Goal: Information Seeking & Learning: Compare options

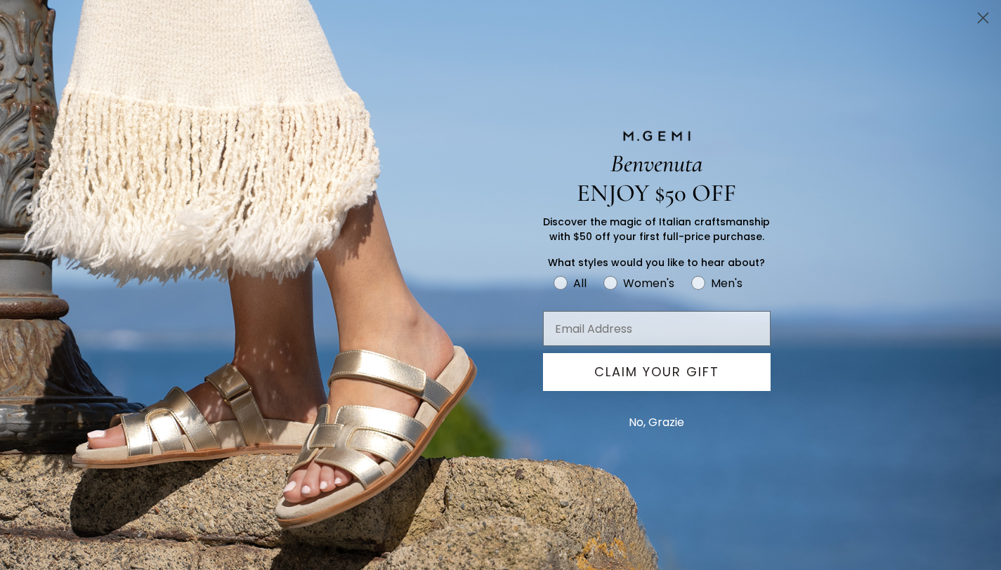
click at [980, 15] on icon "Close dialog" at bounding box center [983, 18] width 10 height 10
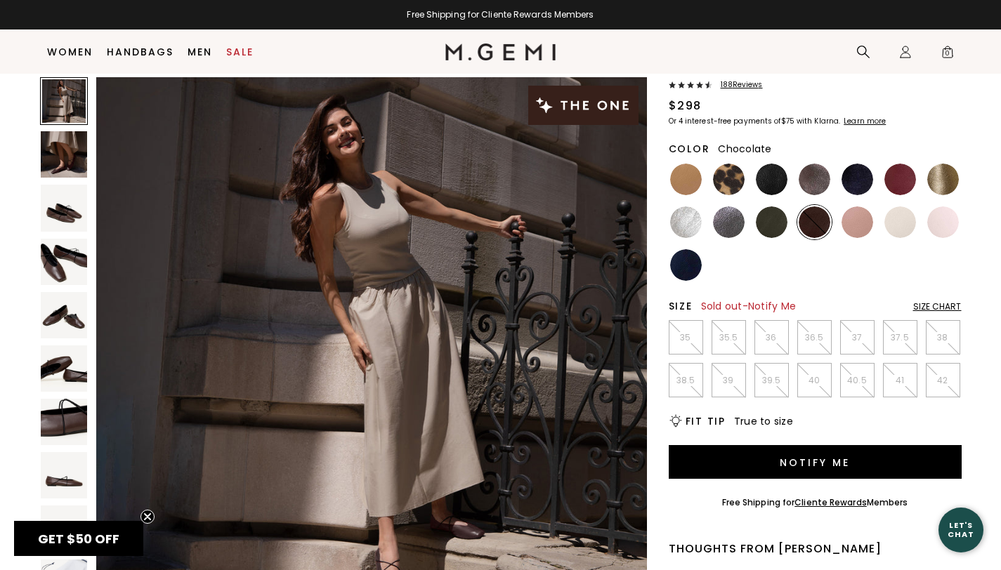
scroll to position [87, 0]
click at [849, 226] on img at bounding box center [857, 222] width 32 height 32
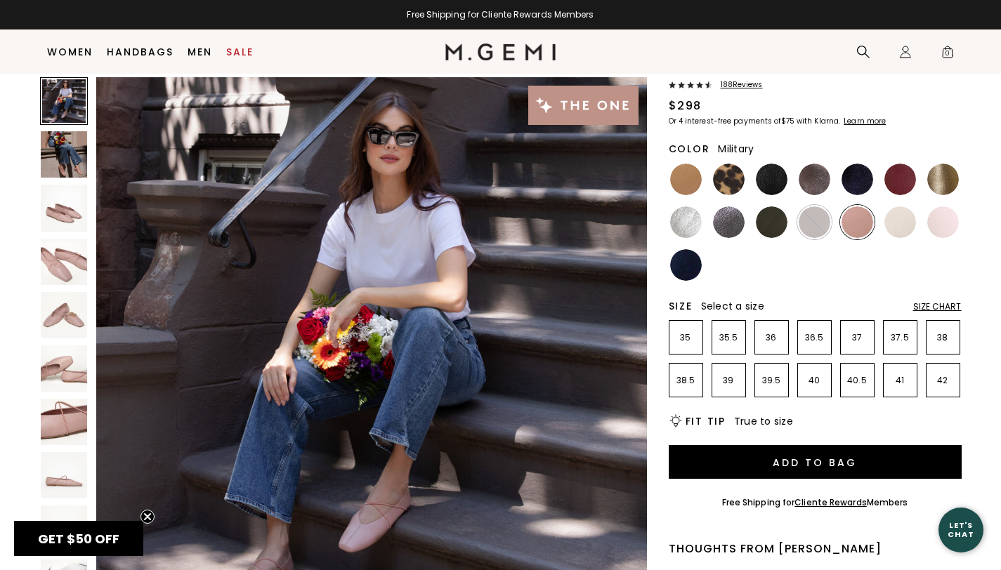
click at [761, 223] on img at bounding box center [772, 222] width 32 height 32
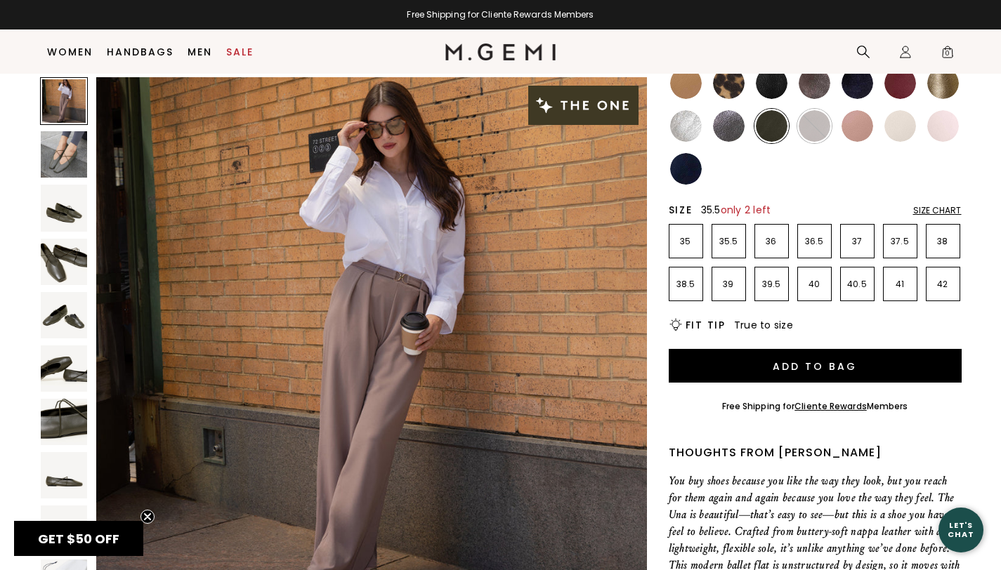
scroll to position [58, 0]
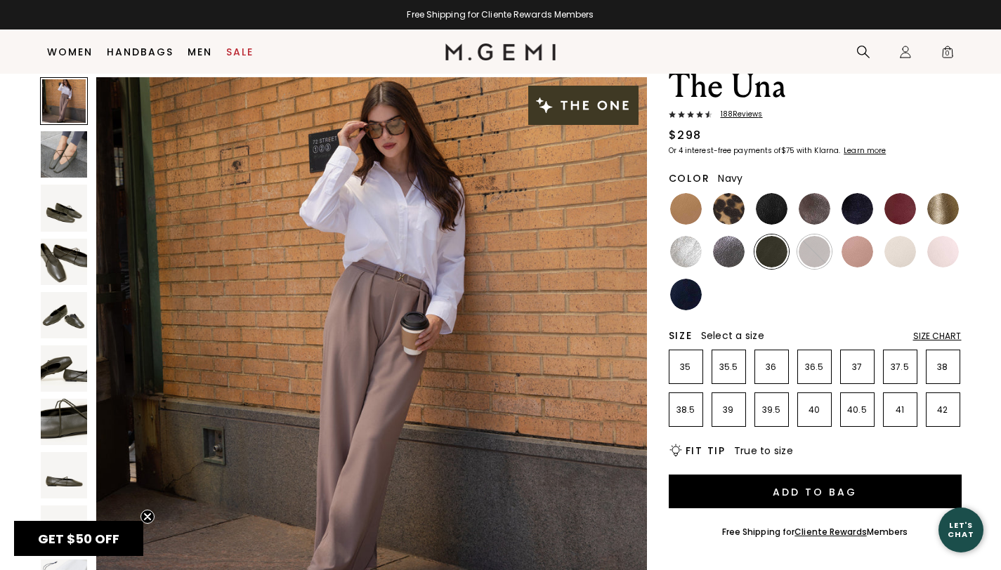
click at [683, 303] on img at bounding box center [686, 295] width 32 height 32
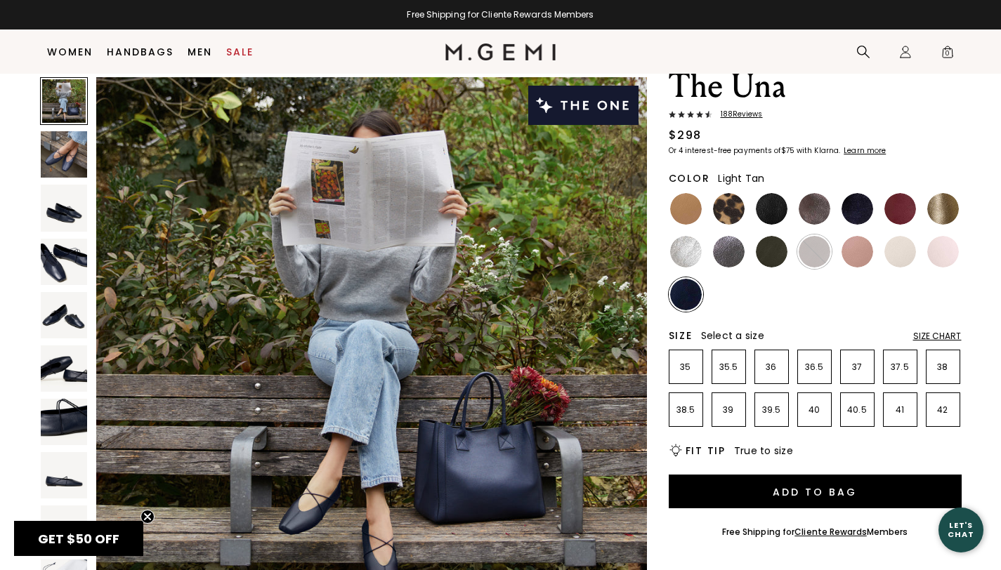
click at [678, 212] on img at bounding box center [686, 209] width 32 height 32
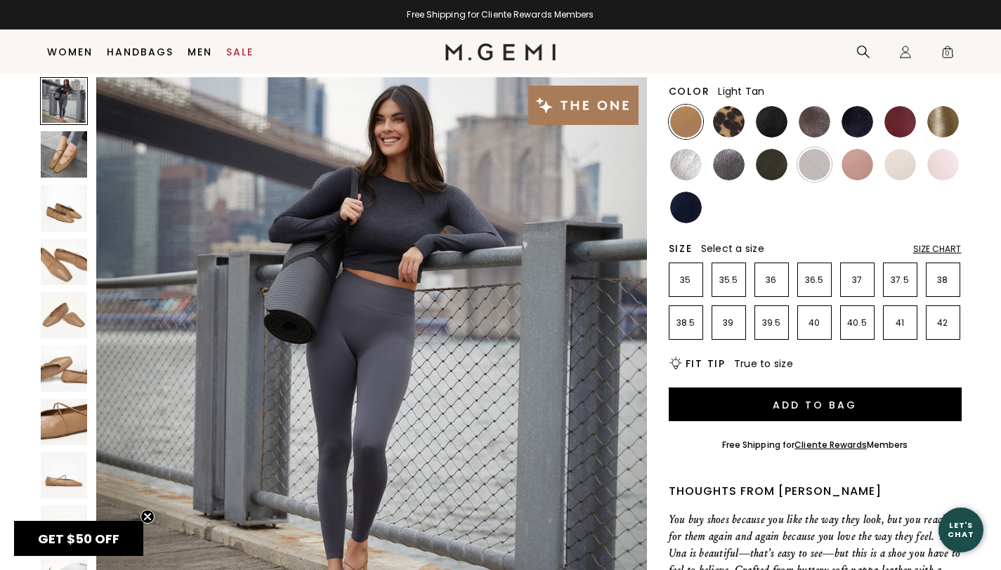
scroll to position [136, 0]
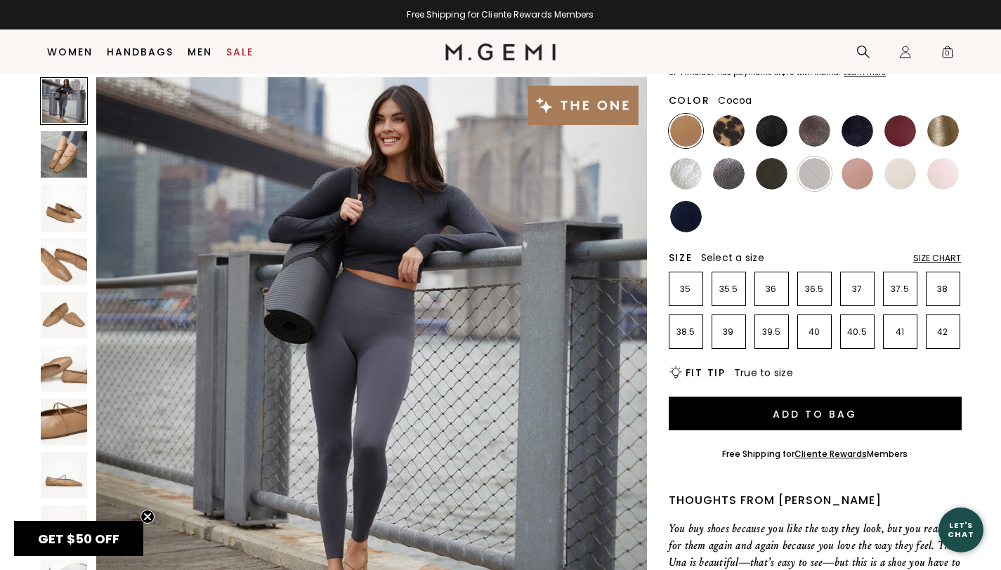
click at [813, 131] on img at bounding box center [814, 131] width 32 height 32
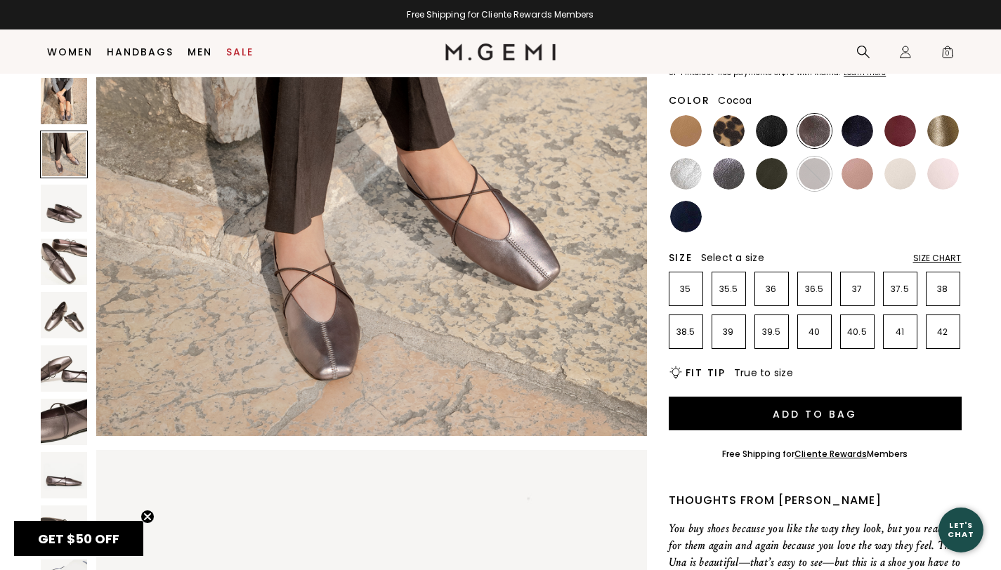
scroll to position [461, 0]
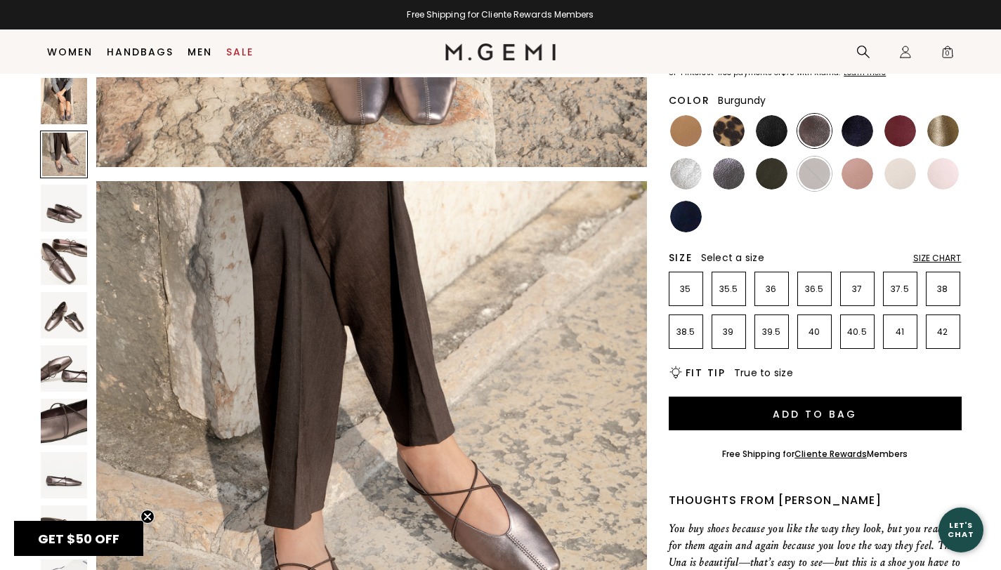
click at [904, 136] on img at bounding box center [900, 131] width 32 height 32
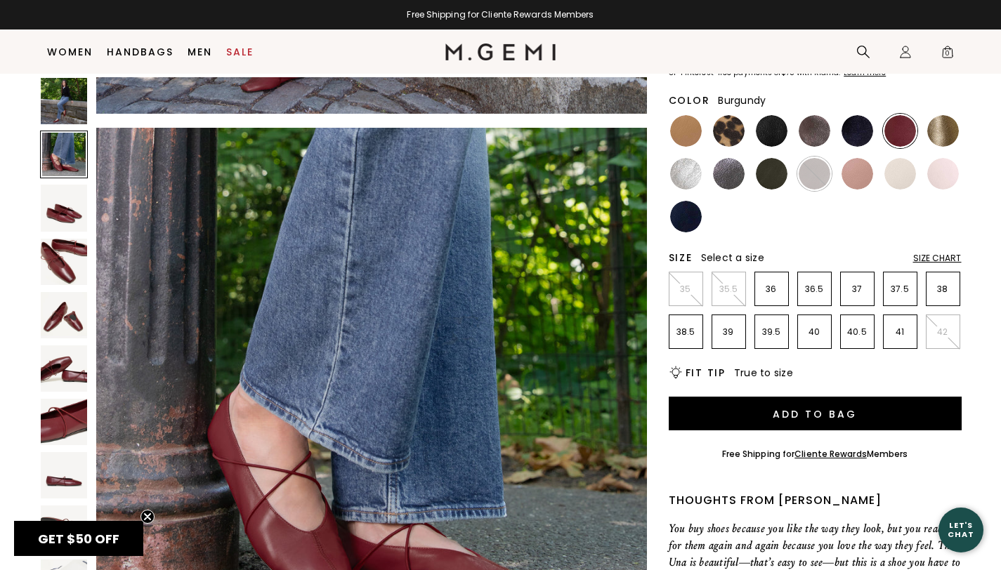
scroll to position [505, 0]
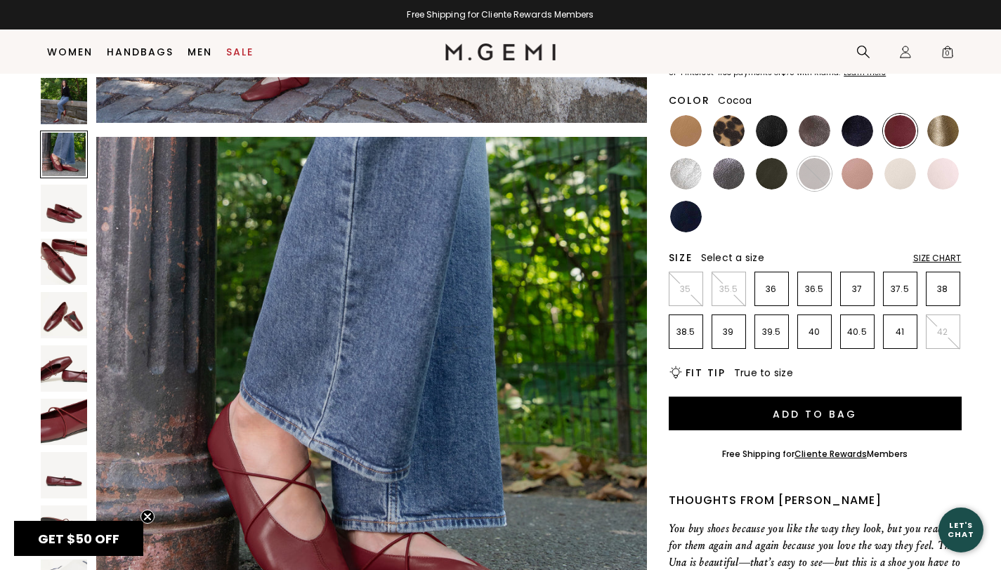
click at [809, 132] on img at bounding box center [814, 131] width 32 height 32
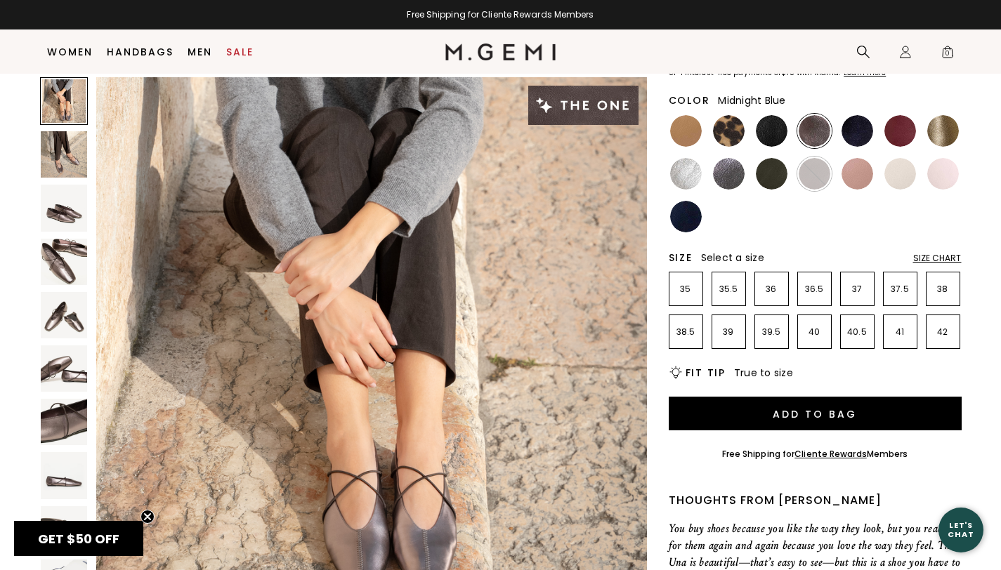
click at [854, 126] on img at bounding box center [857, 131] width 32 height 32
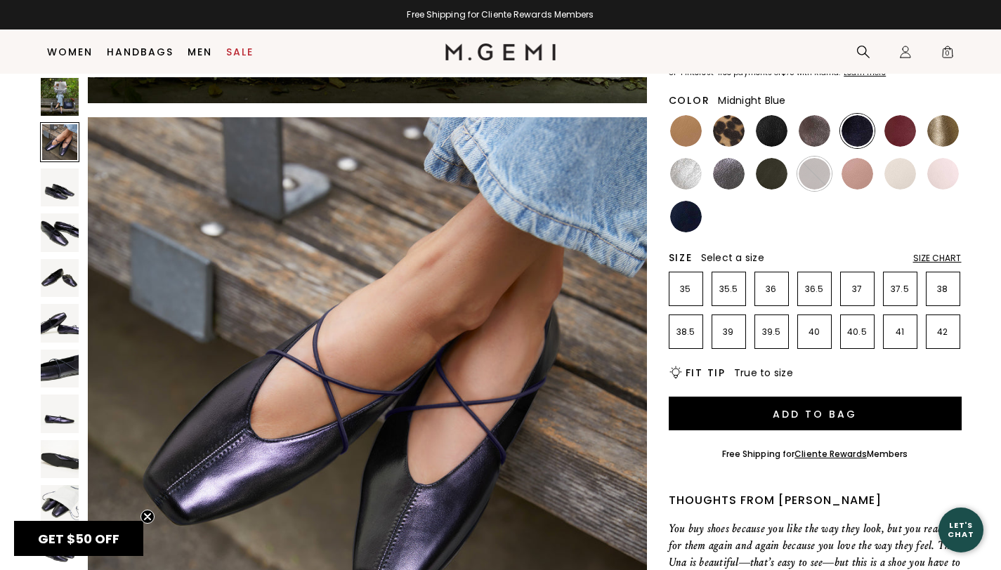
scroll to position [298, 0]
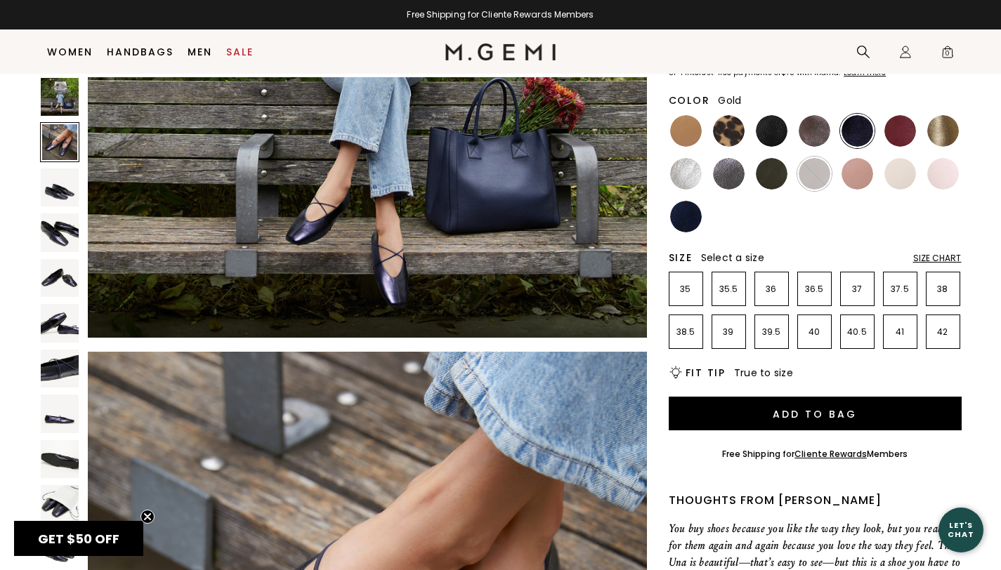
click at [943, 133] on img at bounding box center [943, 131] width 32 height 32
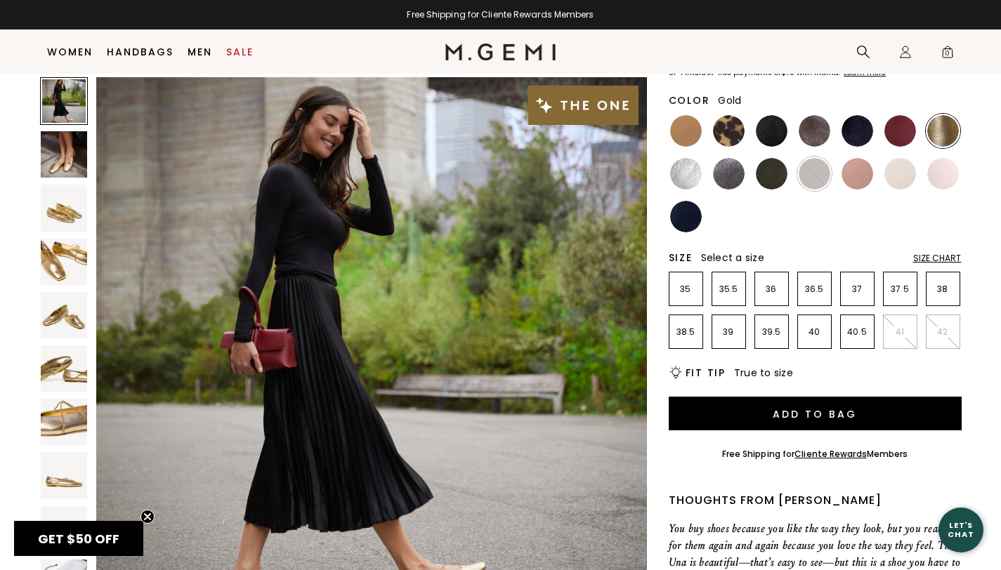
scroll to position [225, 0]
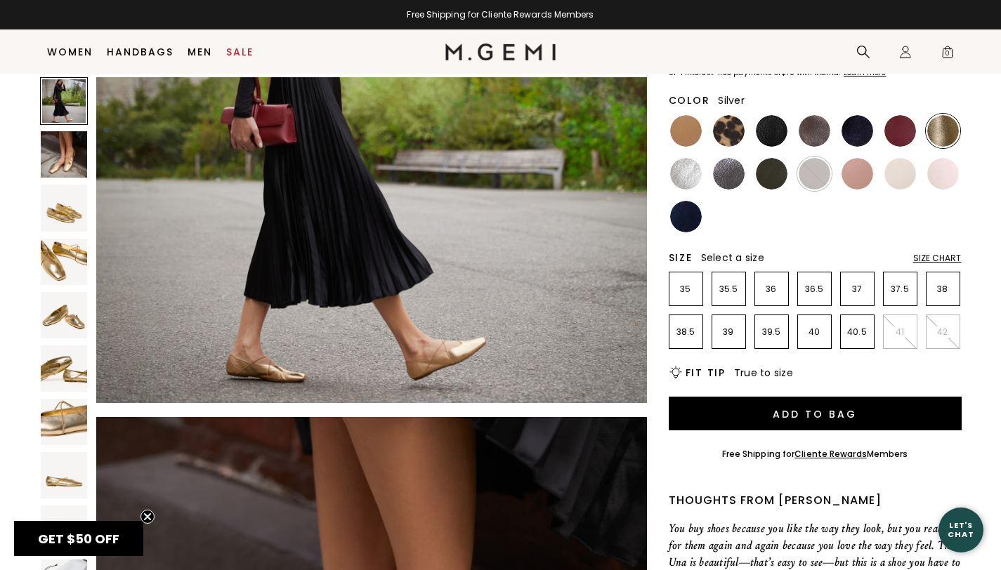
click at [686, 175] on img at bounding box center [686, 174] width 32 height 32
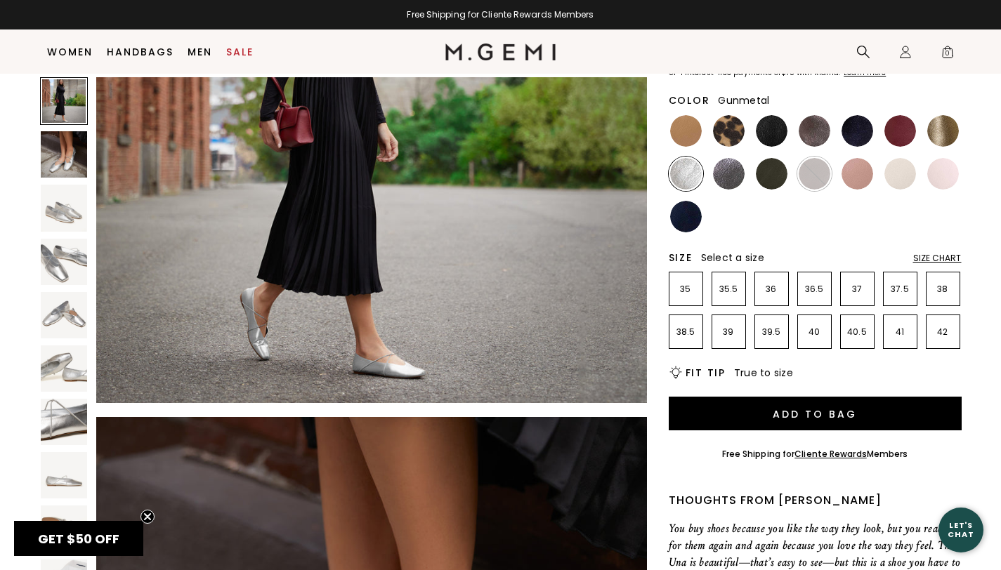
click at [725, 165] on img at bounding box center [729, 174] width 32 height 32
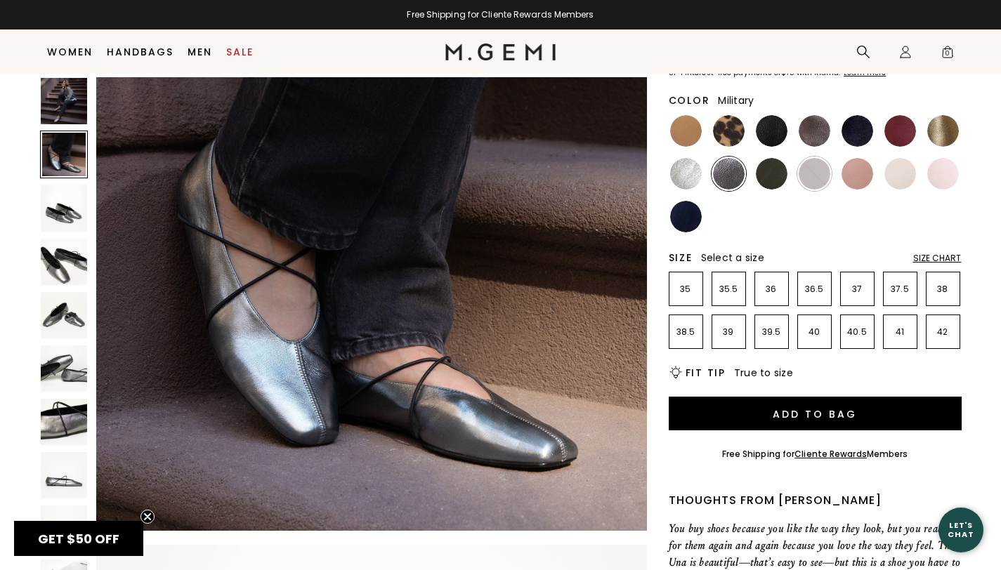
click at [761, 170] on img at bounding box center [772, 174] width 32 height 32
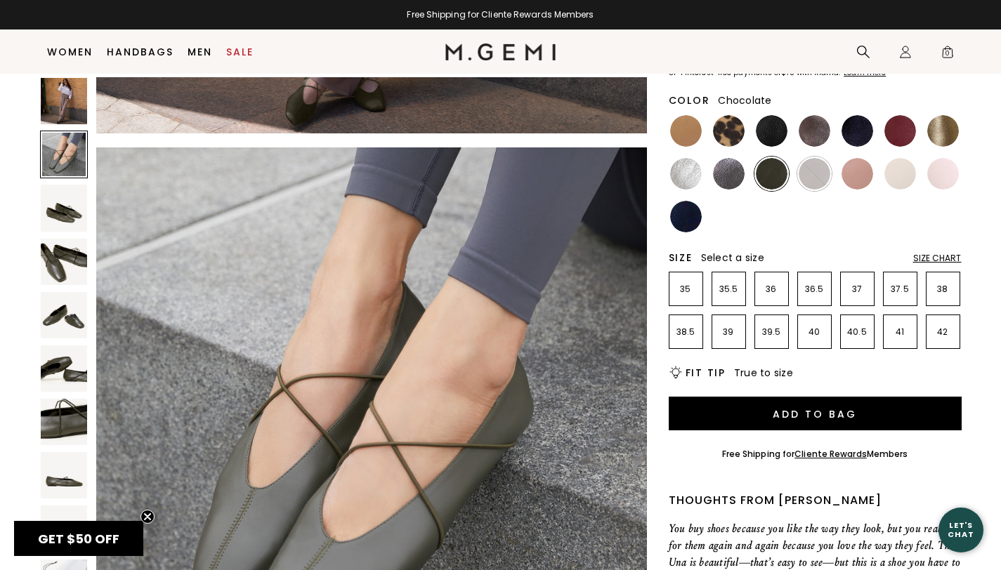
click at [812, 176] on img at bounding box center [814, 174] width 32 height 32
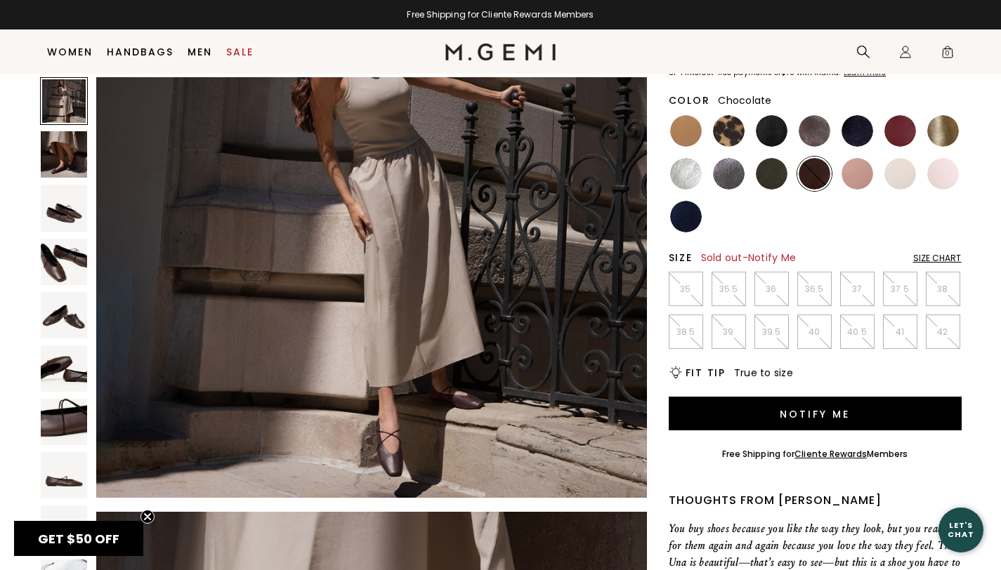
click at [940, 256] on div "Size Chart" at bounding box center [937, 258] width 48 height 11
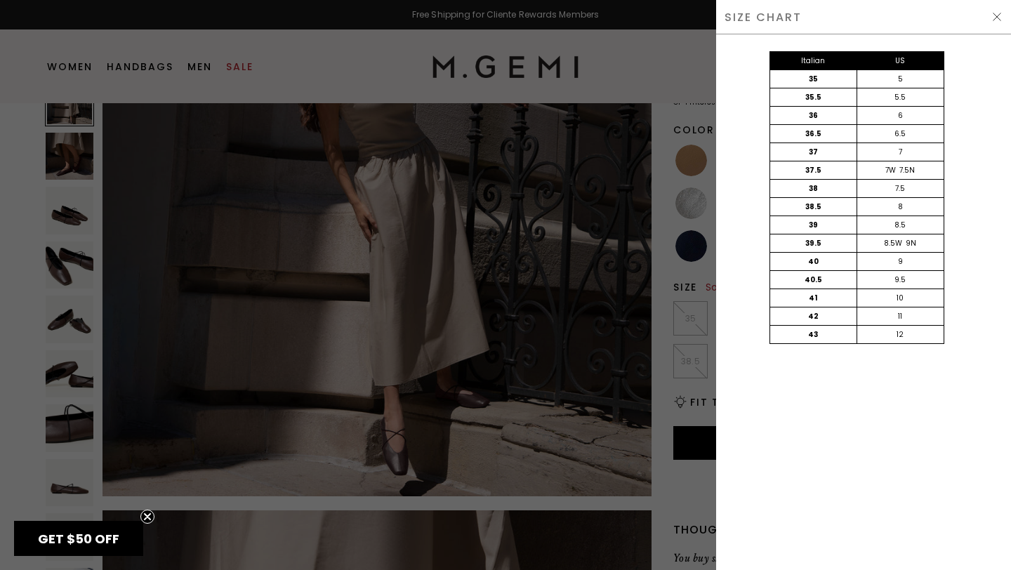
click at [997, 16] on img at bounding box center [996, 16] width 11 height 11
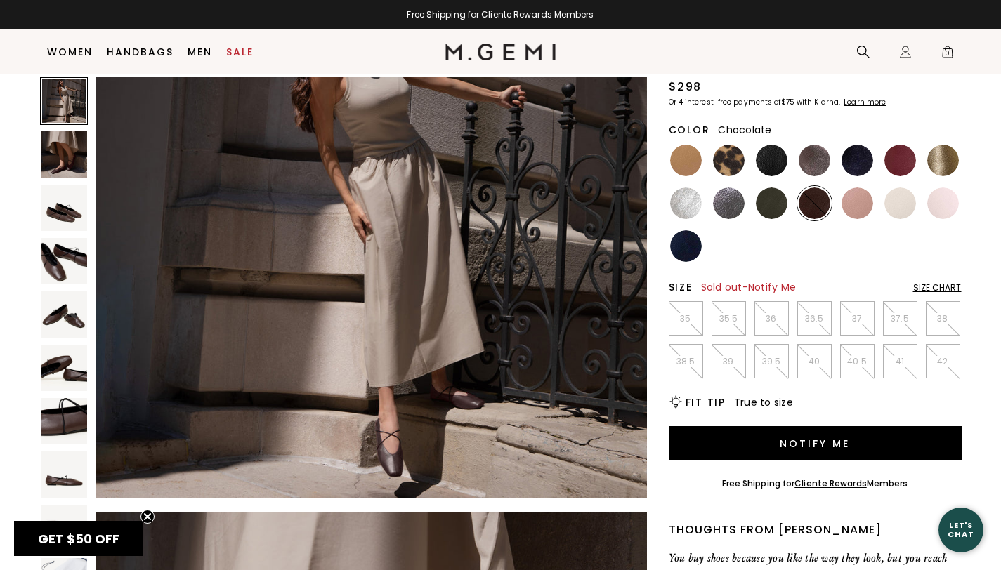
scroll to position [106, 0]
click at [687, 369] on li "38.5" at bounding box center [685, 361] width 34 height 34
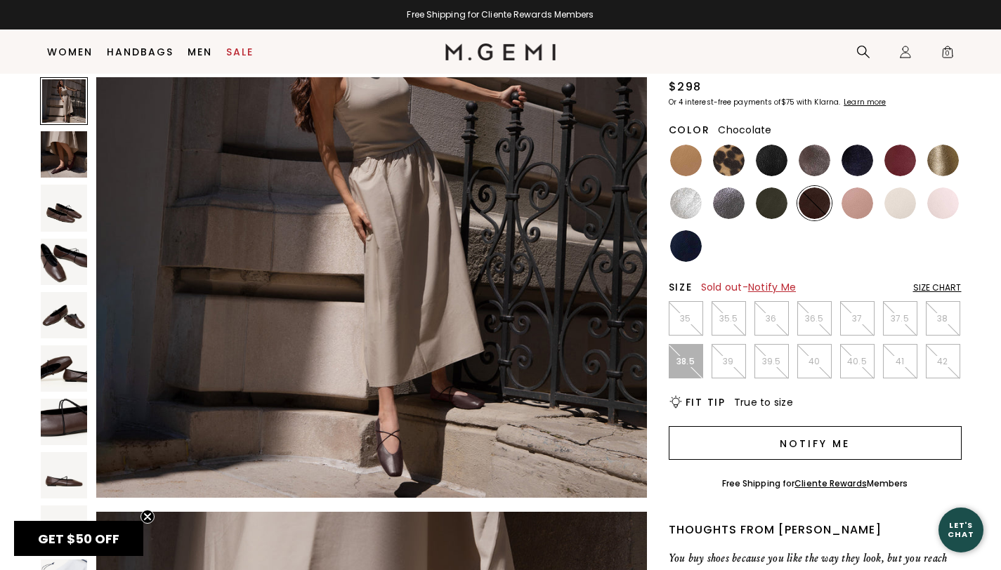
click at [803, 438] on button "Notify Me" at bounding box center [814, 443] width 293 height 34
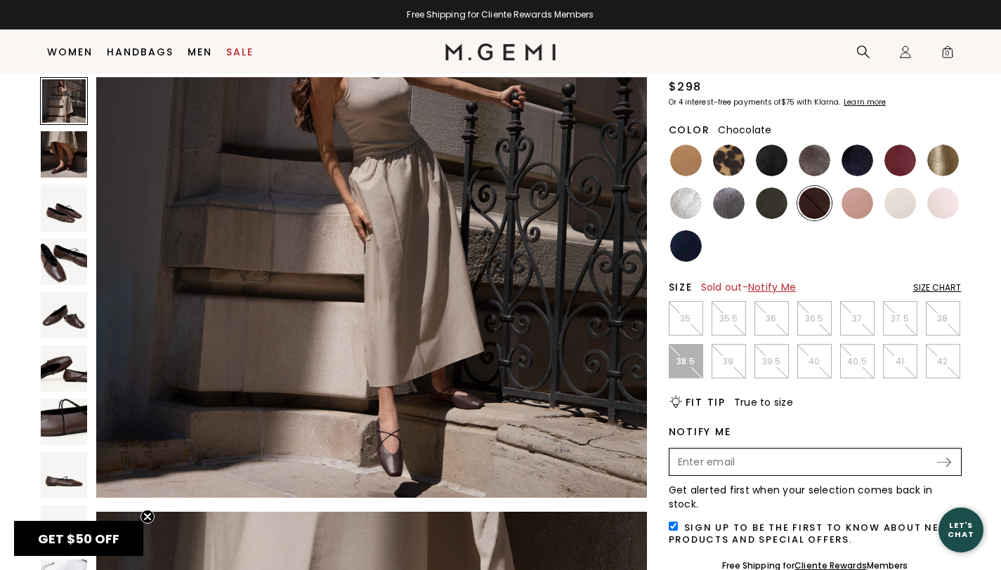
click at [785, 463] on input "Enter your email address to be notified when your selection is back in stock" at bounding box center [803, 462] width 265 height 24
type input "[EMAIL_ADDRESS][DOMAIN_NAME]"
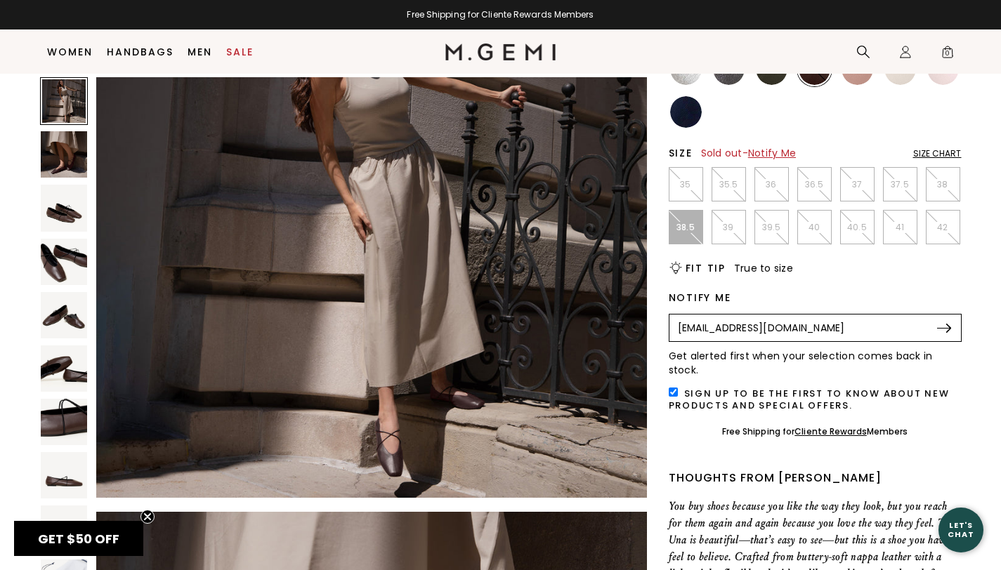
scroll to position [114, 0]
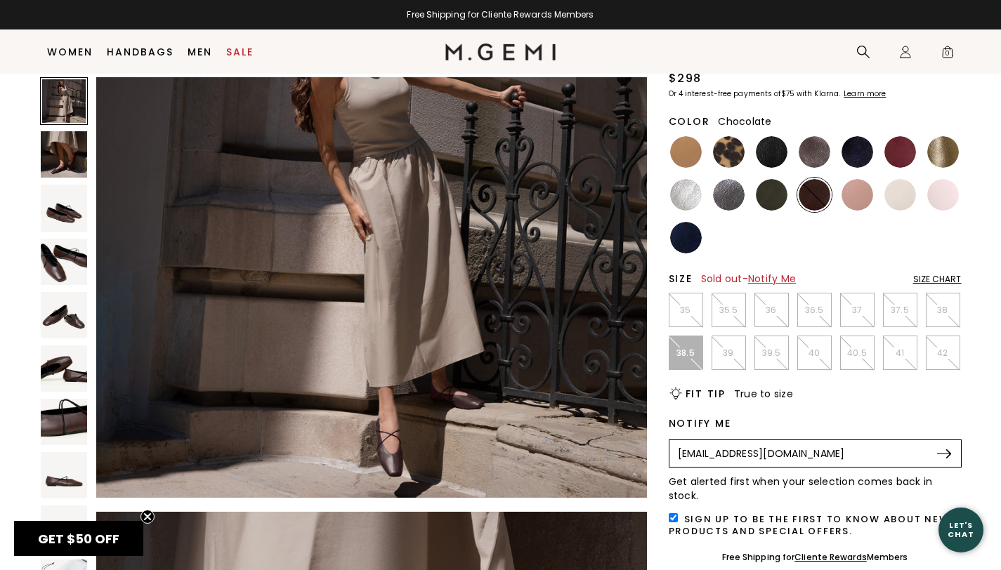
click at [938, 456] on img at bounding box center [944, 453] width 14 height 9
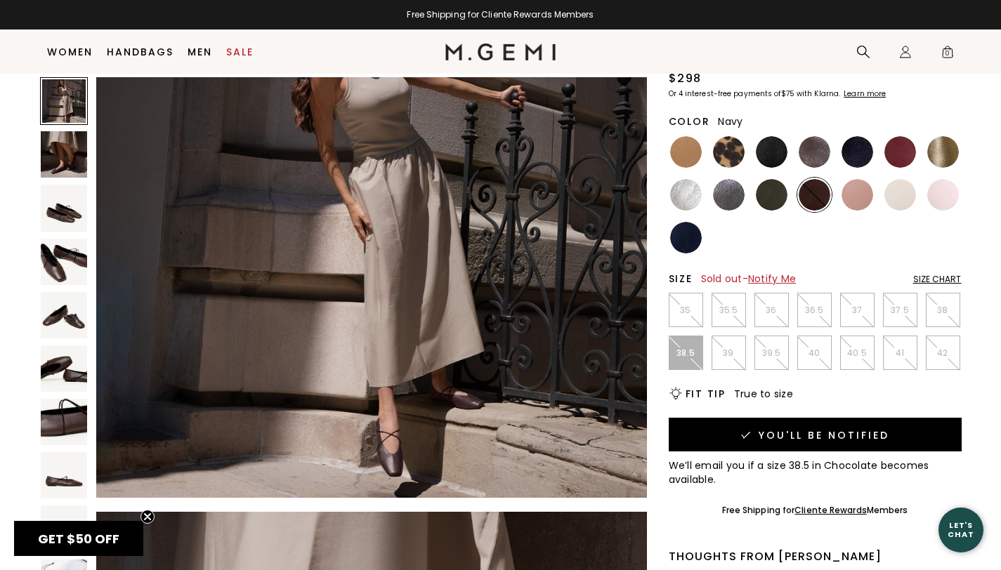
click at [685, 242] on img at bounding box center [686, 238] width 32 height 32
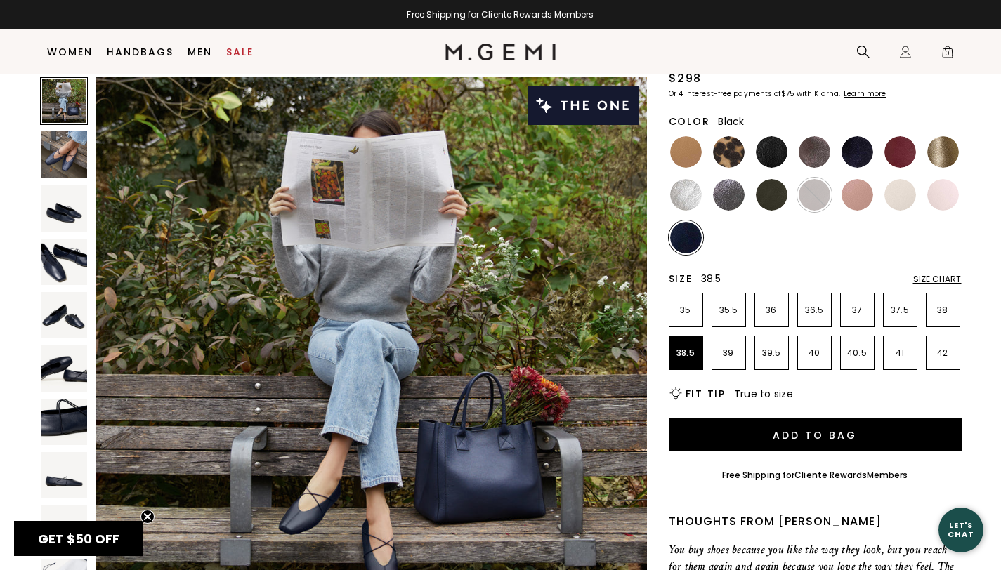
click at [770, 145] on img at bounding box center [772, 152] width 32 height 32
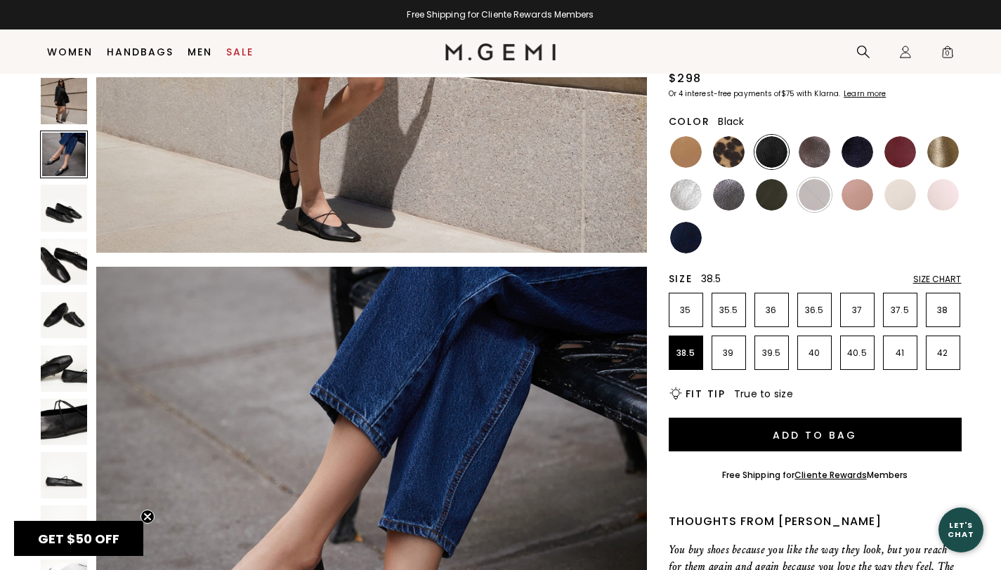
scroll to position [601, 0]
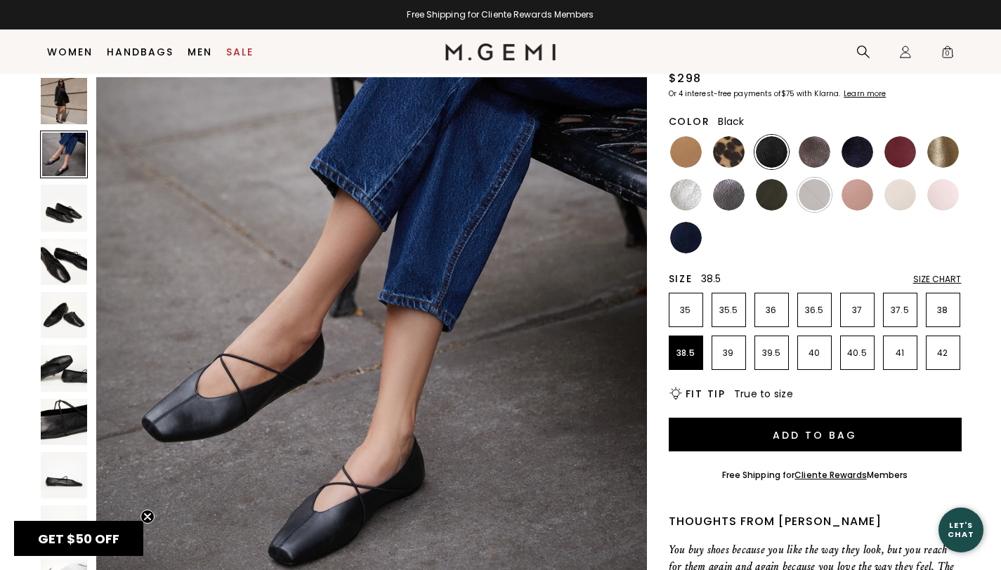
click at [60, 205] on img at bounding box center [64, 208] width 46 height 46
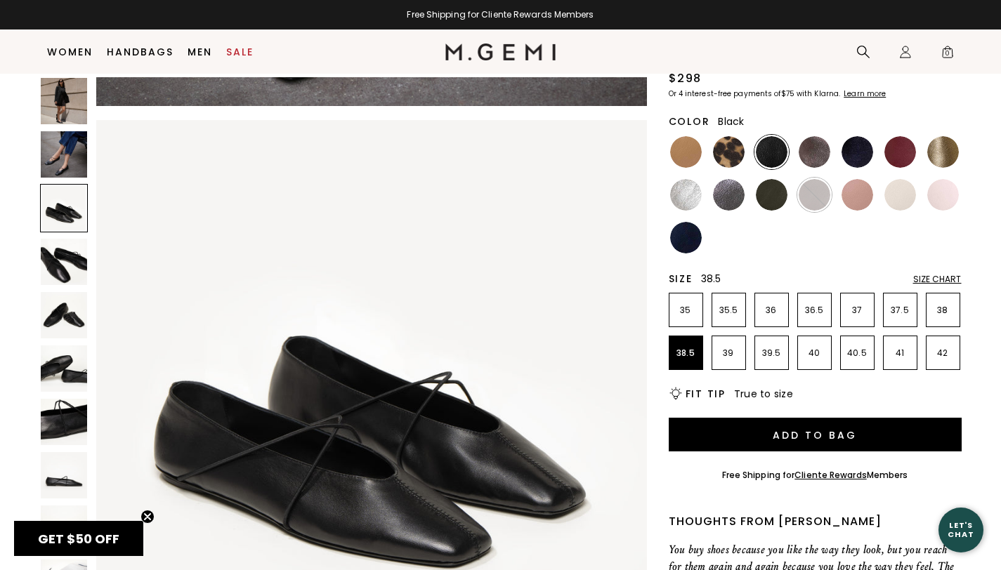
scroll to position [1087, 0]
click at [60, 275] on img at bounding box center [64, 262] width 46 height 46
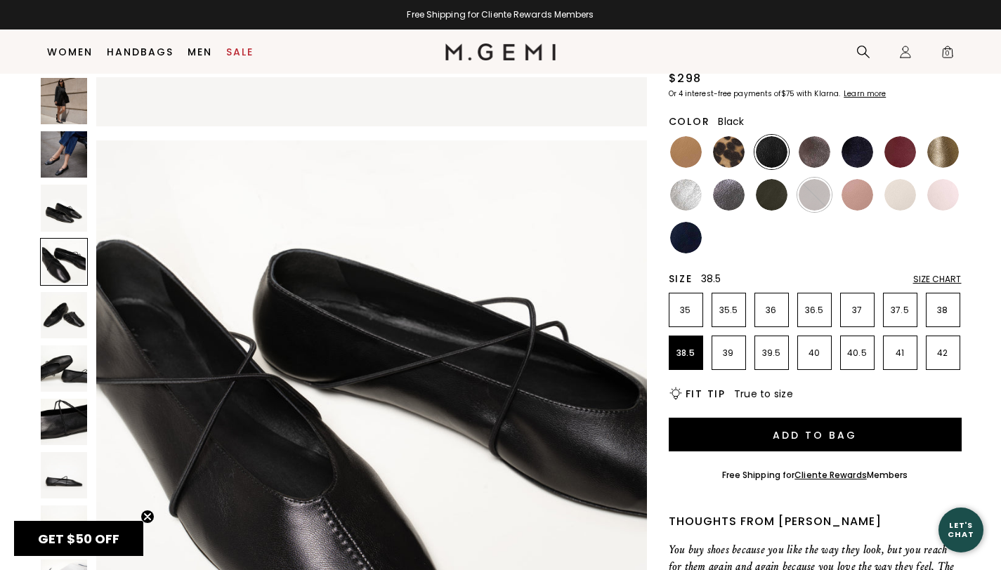
click at [62, 300] on img at bounding box center [64, 315] width 46 height 46
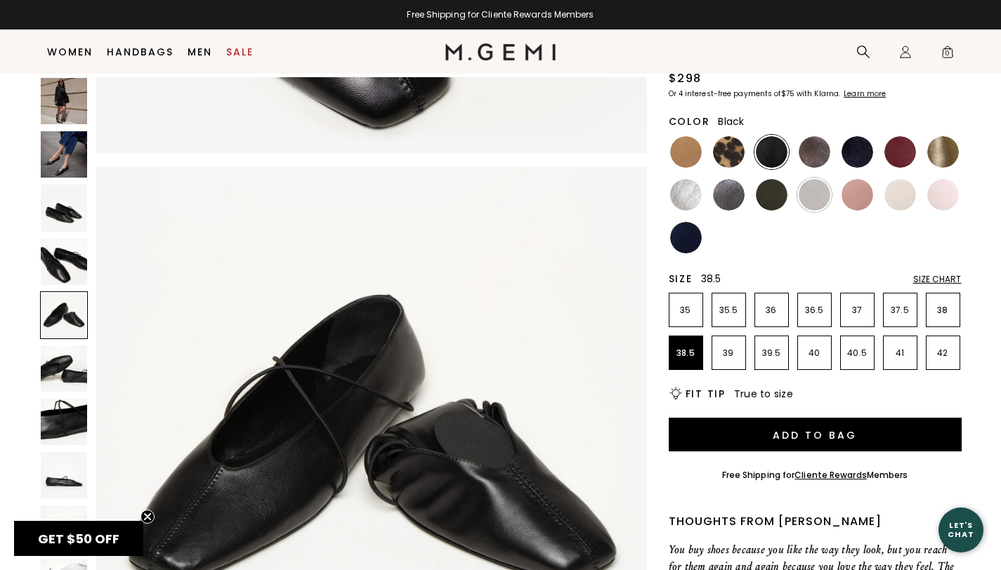
scroll to position [2173, 0]
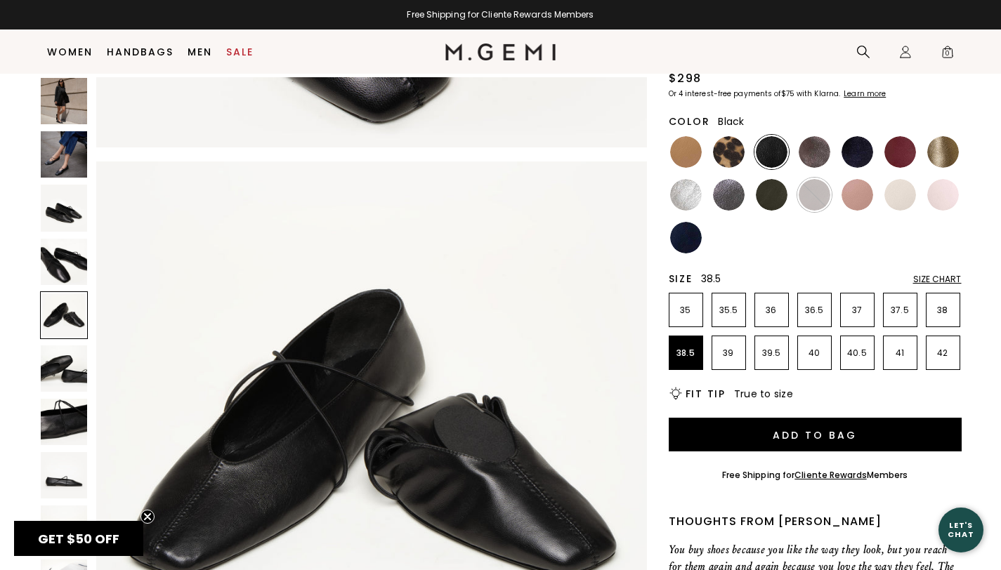
click at [62, 314] on div at bounding box center [64, 315] width 48 height 48
click at [66, 355] on img at bounding box center [64, 368] width 46 height 46
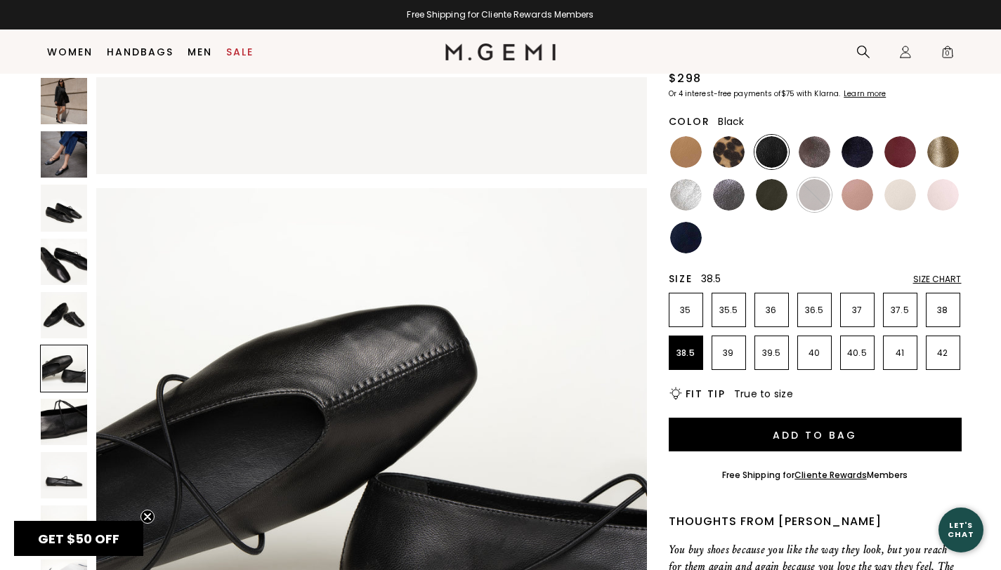
scroll to position [2717, 0]
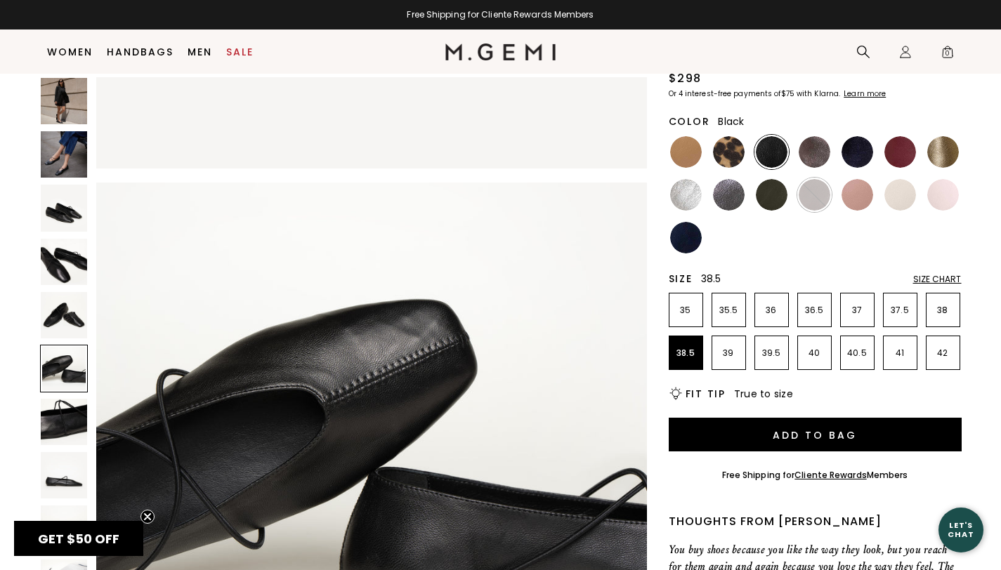
click at [72, 479] on img at bounding box center [64, 475] width 46 height 46
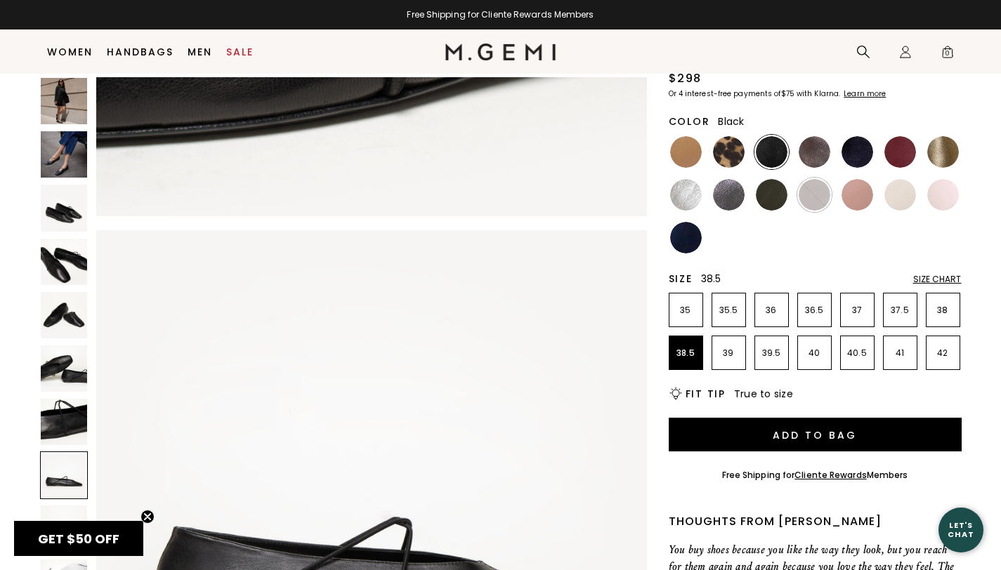
scroll to position [3804, 0]
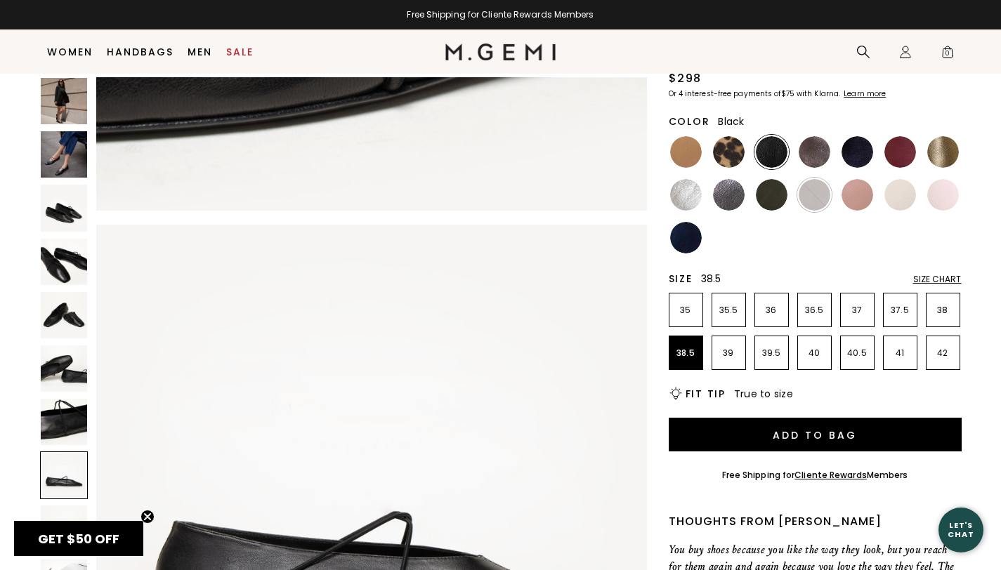
click at [60, 110] on img at bounding box center [64, 101] width 46 height 46
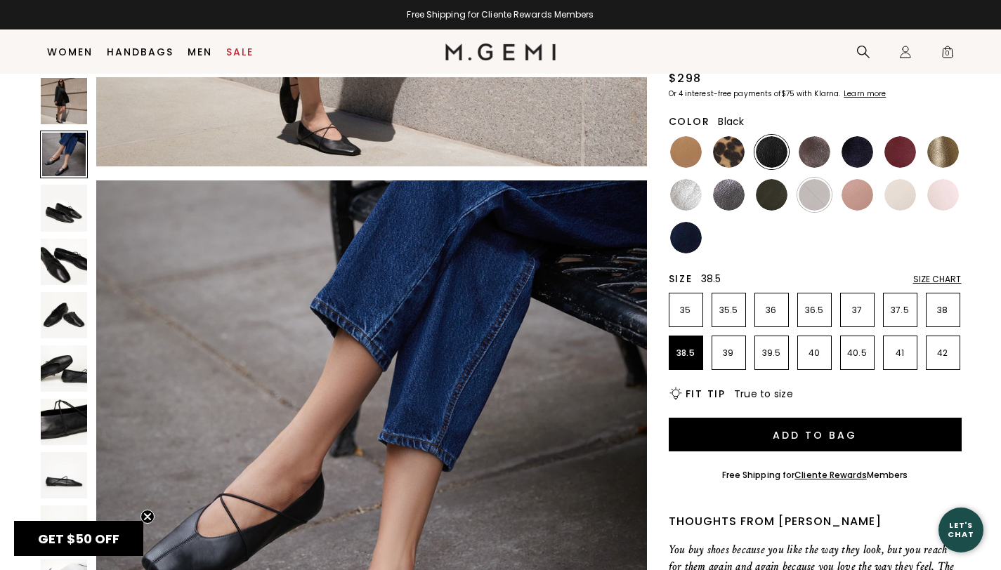
scroll to position [697, 0]
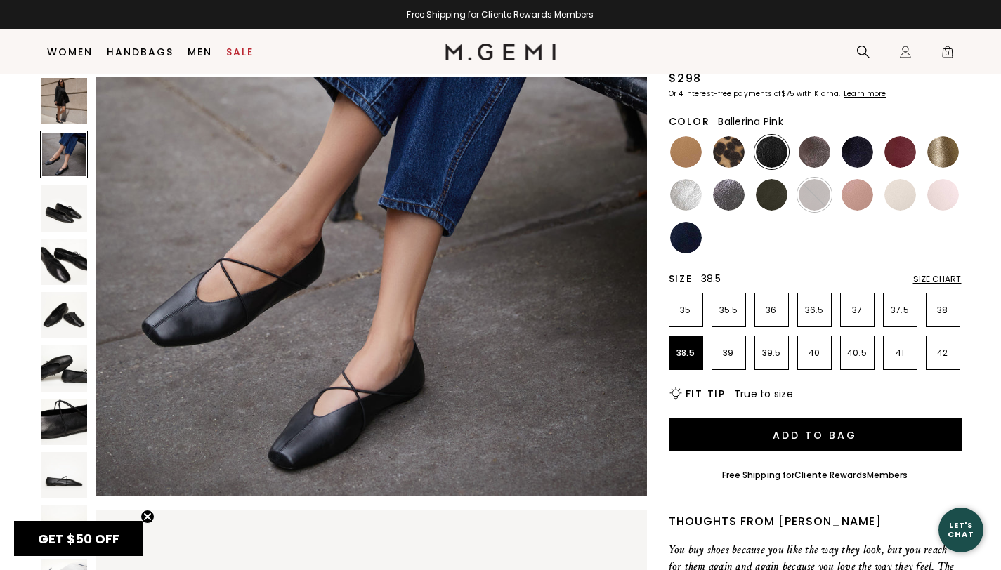
click at [940, 190] on img at bounding box center [943, 195] width 32 height 32
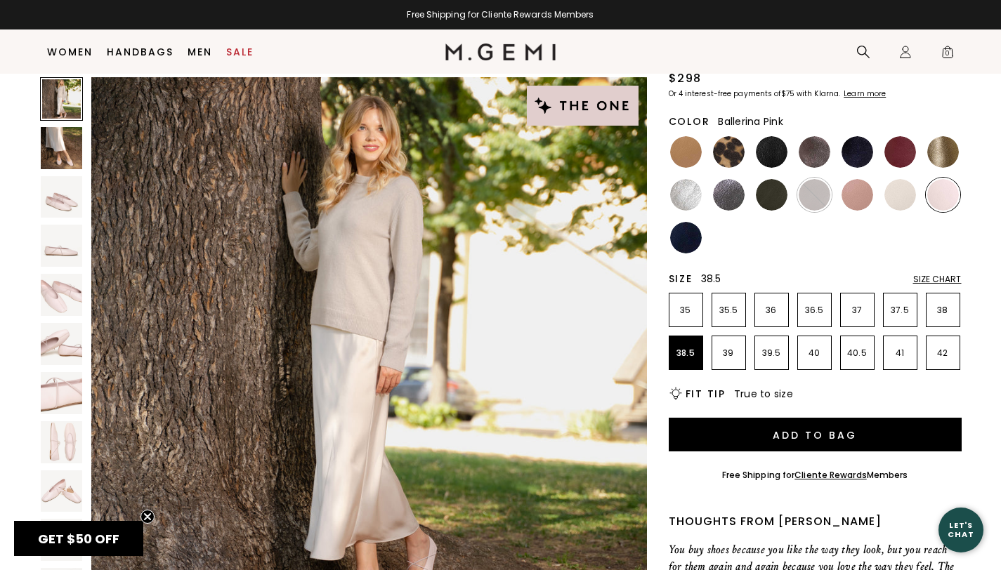
scroll to position [174, 0]
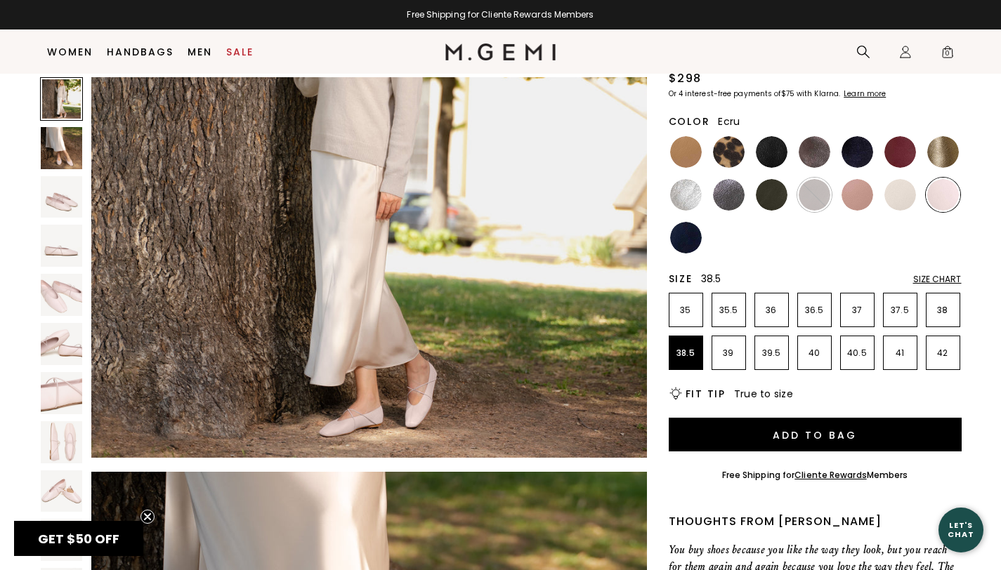
click at [899, 187] on img at bounding box center [900, 195] width 32 height 32
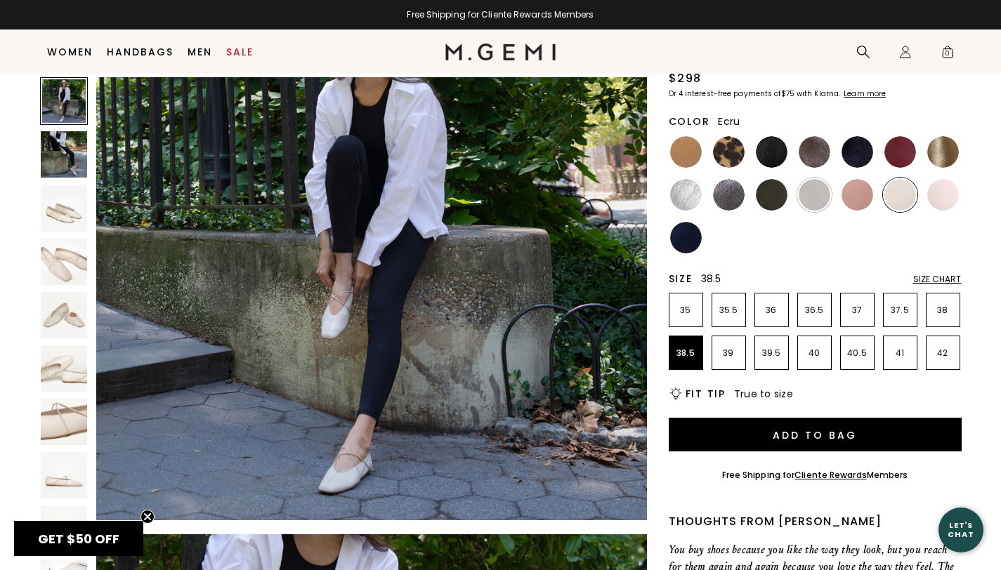
scroll to position [330, 0]
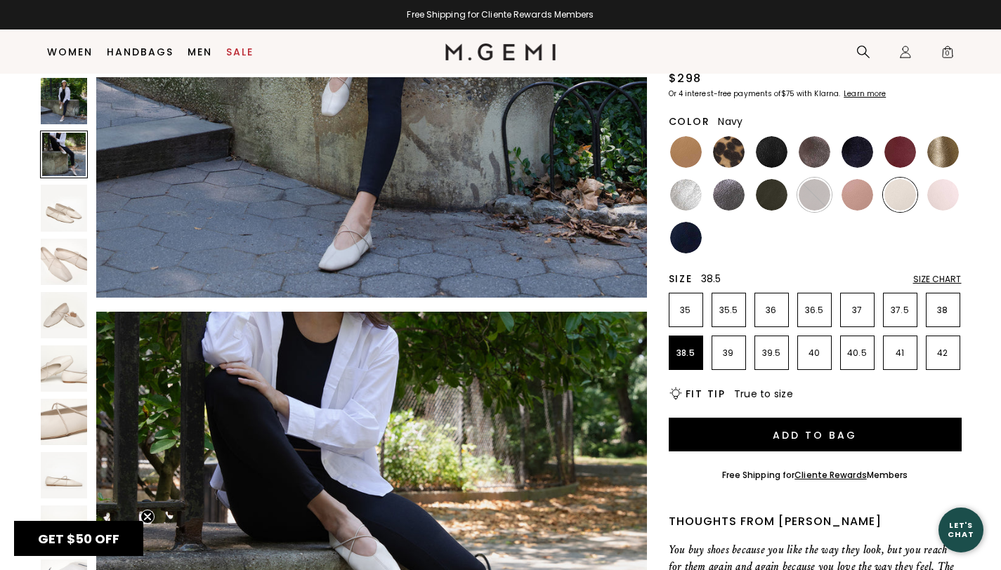
click at [688, 242] on img at bounding box center [686, 238] width 32 height 32
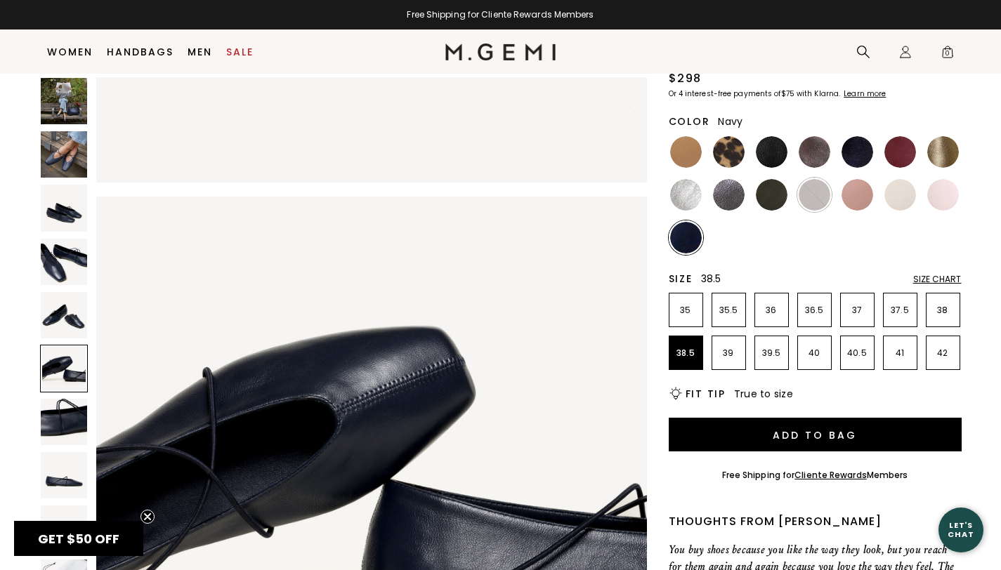
scroll to position [2312, 0]
